Goal: Task Accomplishment & Management: Manage account settings

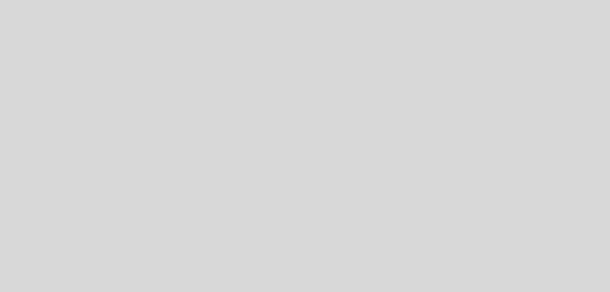
select select "es"
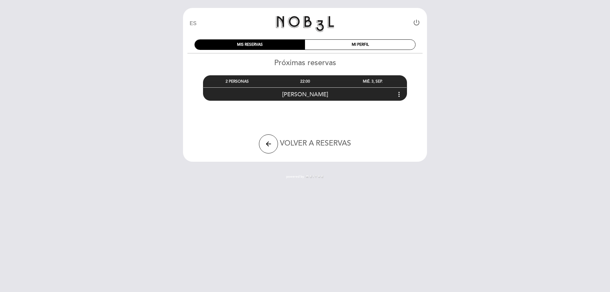
click at [396, 94] on icon "more_vert" at bounding box center [399, 95] width 8 height 8
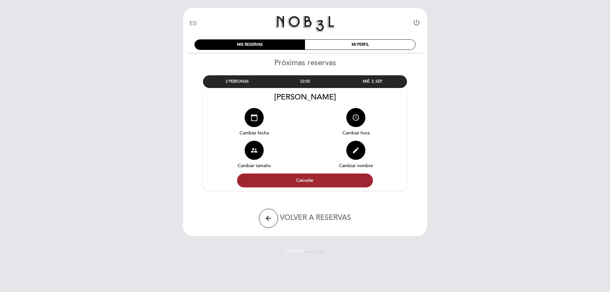
click at [302, 181] on button "Cancelar" at bounding box center [305, 181] width 136 height 14
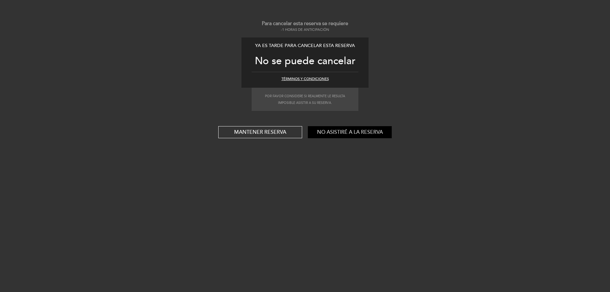
click at [354, 134] on button "No asistiré a la reserva" at bounding box center [350, 132] width 84 height 12
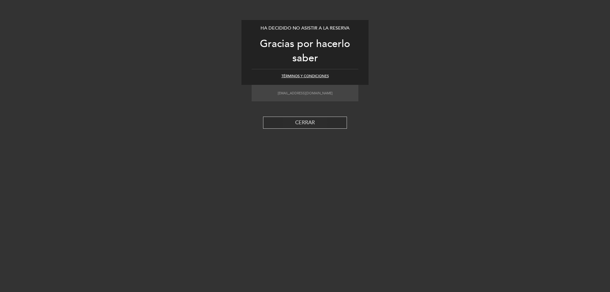
click at [332, 122] on button "CERRAR" at bounding box center [305, 123] width 84 height 12
